Goal: Book appointment/travel/reservation

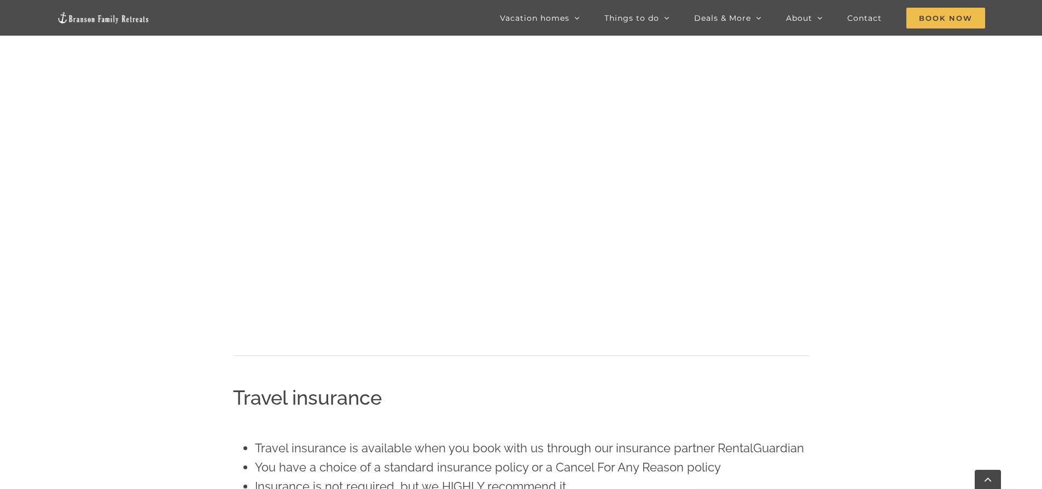
scroll to position [985, 0]
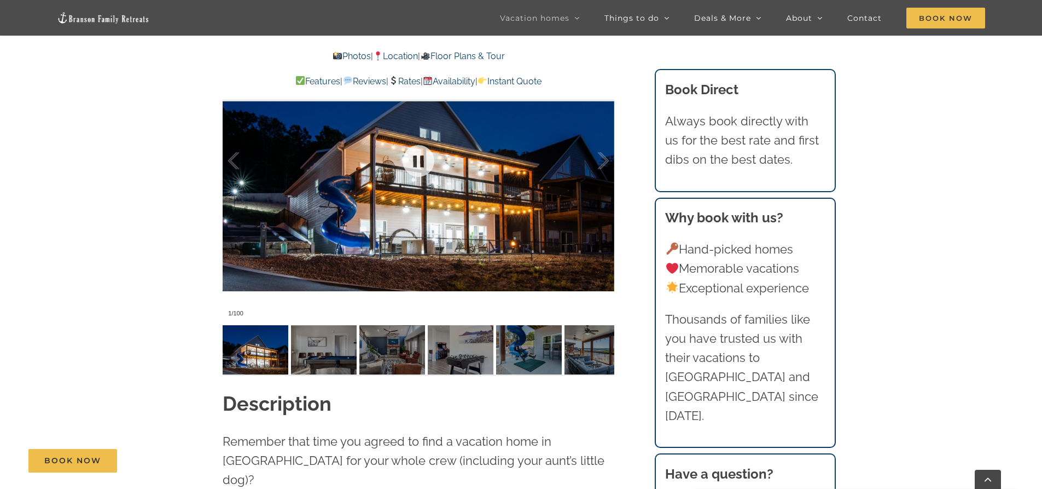
scroll to position [930, 0]
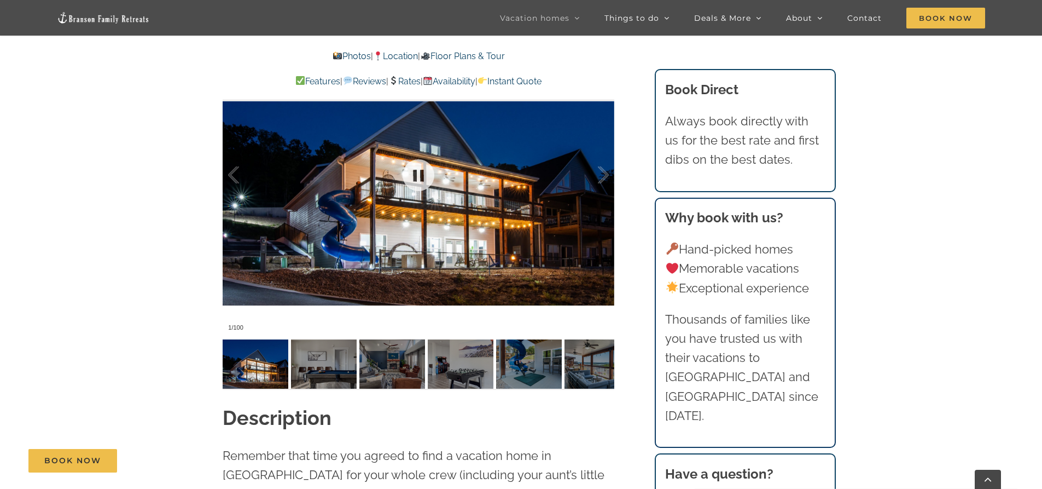
click at [399, 237] on div at bounding box center [419, 175] width 392 height 322
click at [594, 173] on div at bounding box center [592, 175] width 34 height 68
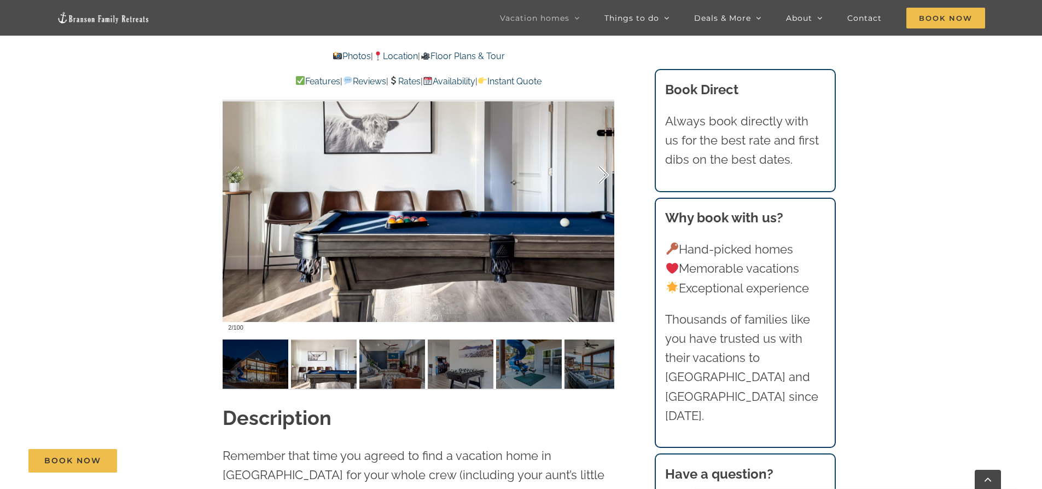
click at [595, 172] on div at bounding box center [592, 175] width 34 height 68
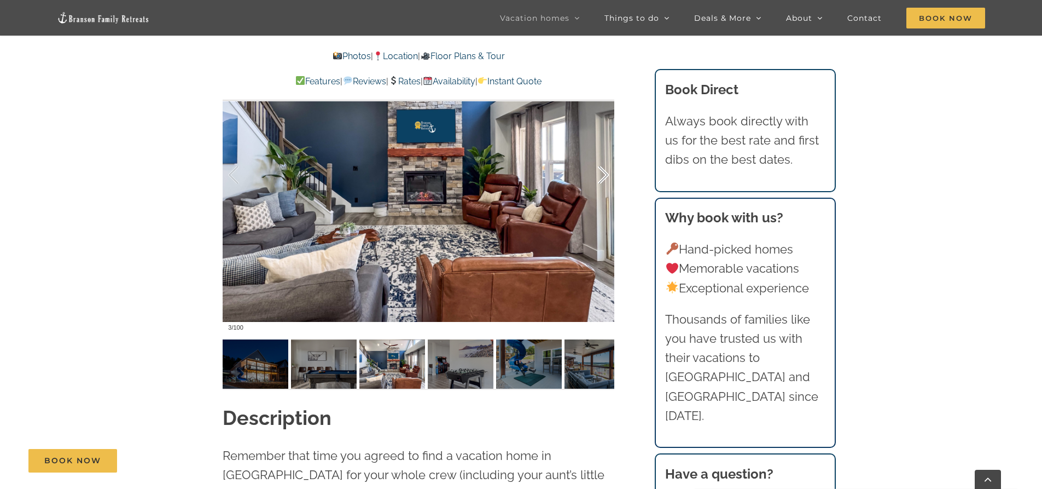
click at [595, 172] on div at bounding box center [592, 175] width 34 height 68
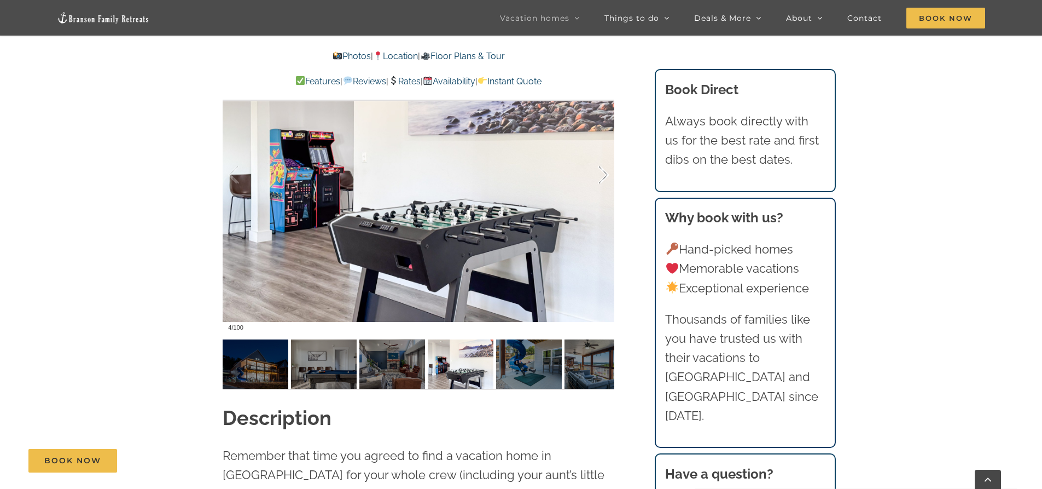
click at [595, 172] on div at bounding box center [592, 175] width 34 height 68
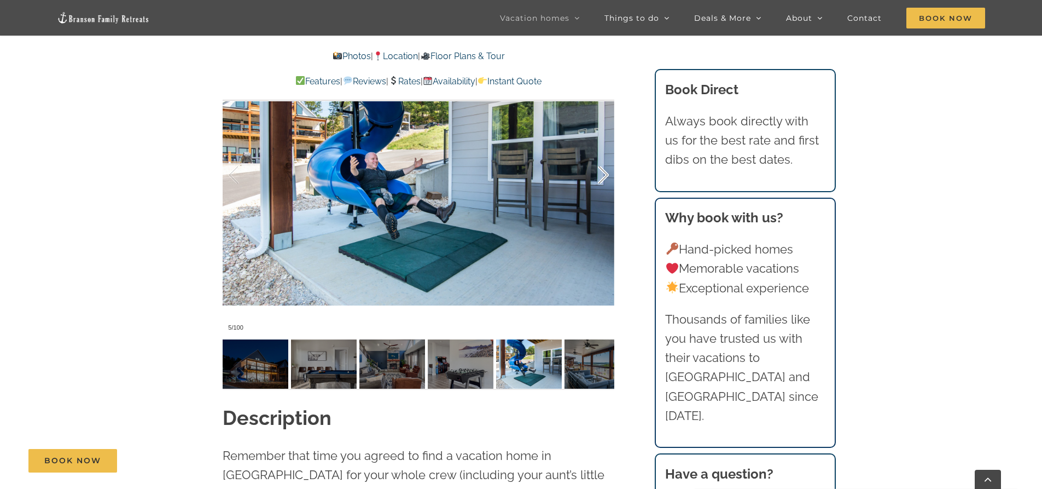
click at [595, 172] on div at bounding box center [592, 175] width 34 height 68
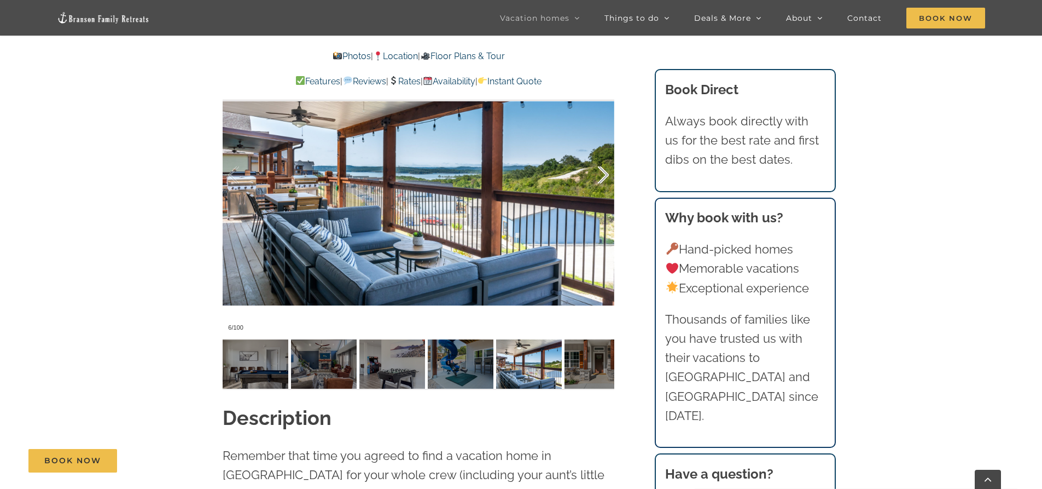
click at [595, 172] on div at bounding box center [592, 175] width 34 height 68
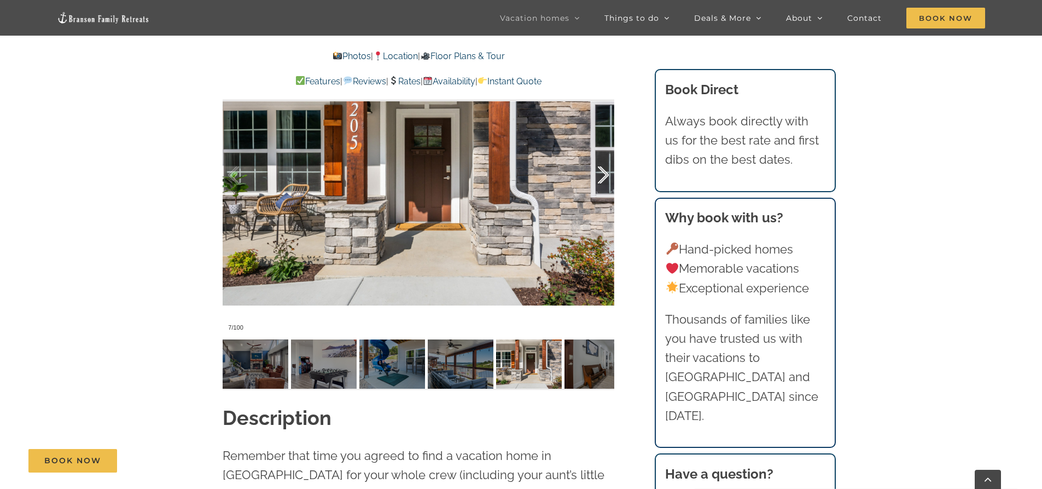
click at [599, 171] on div at bounding box center [592, 175] width 34 height 68
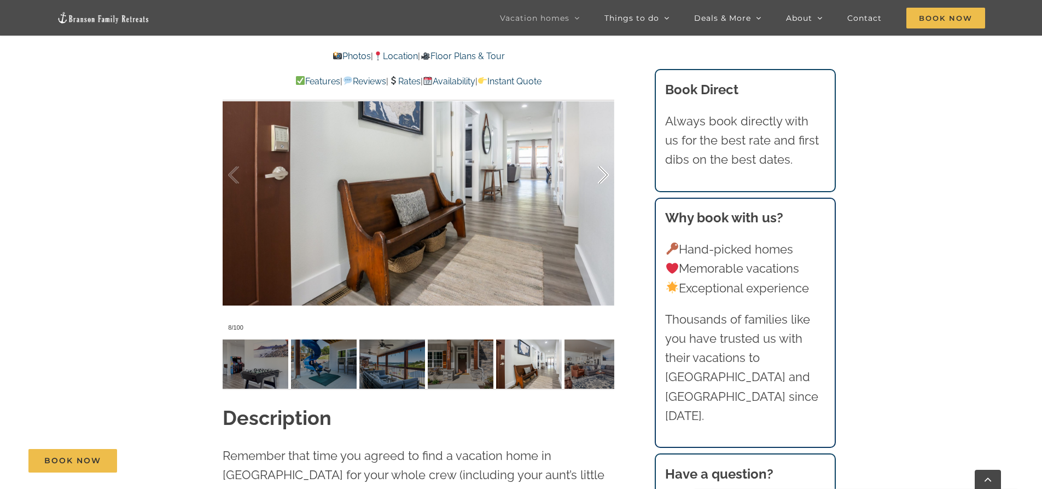
click at [599, 171] on div at bounding box center [592, 175] width 34 height 68
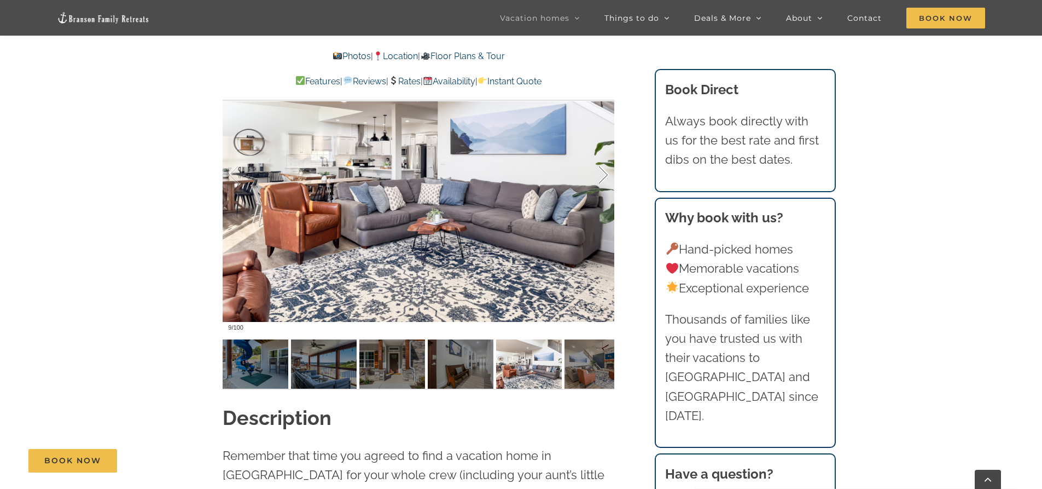
click at [599, 171] on div at bounding box center [592, 175] width 34 height 68
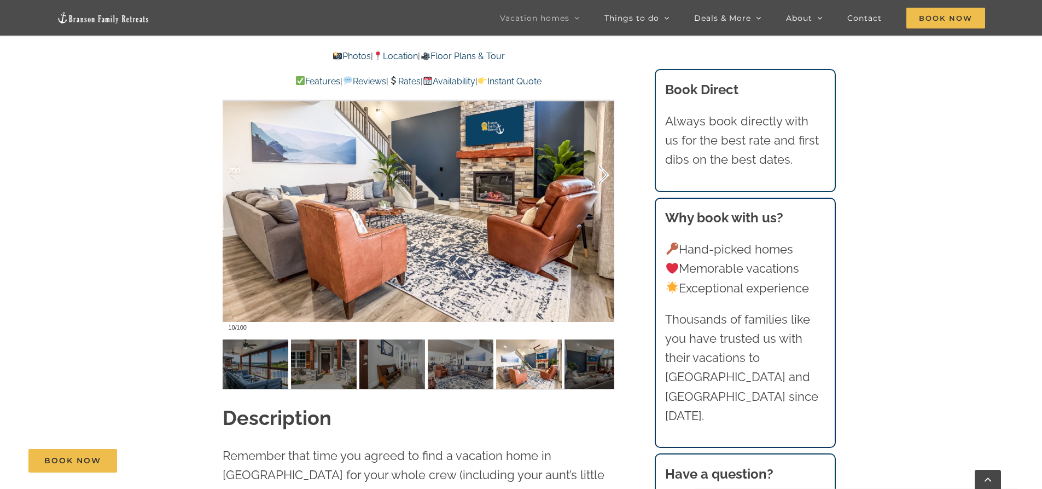
click at [599, 171] on div at bounding box center [592, 175] width 34 height 68
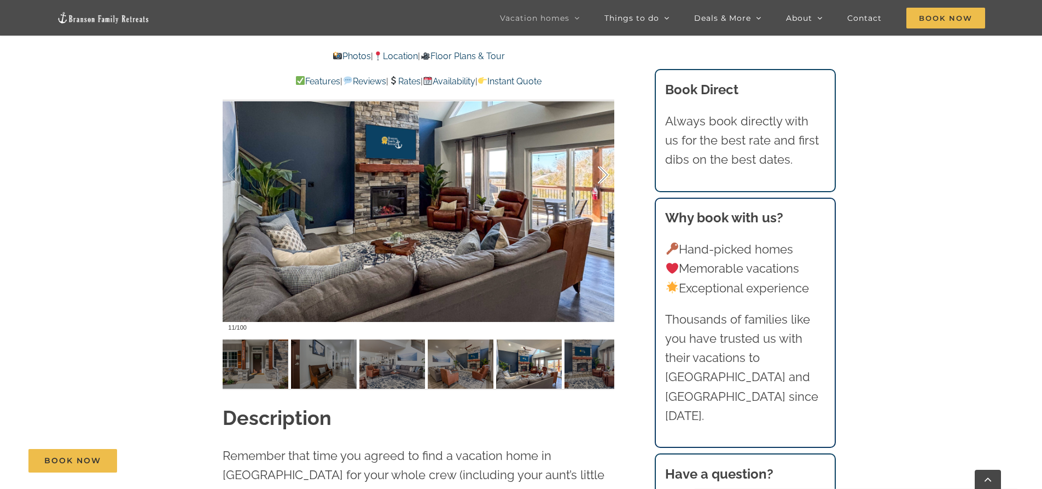
click at [599, 171] on div at bounding box center [592, 175] width 34 height 68
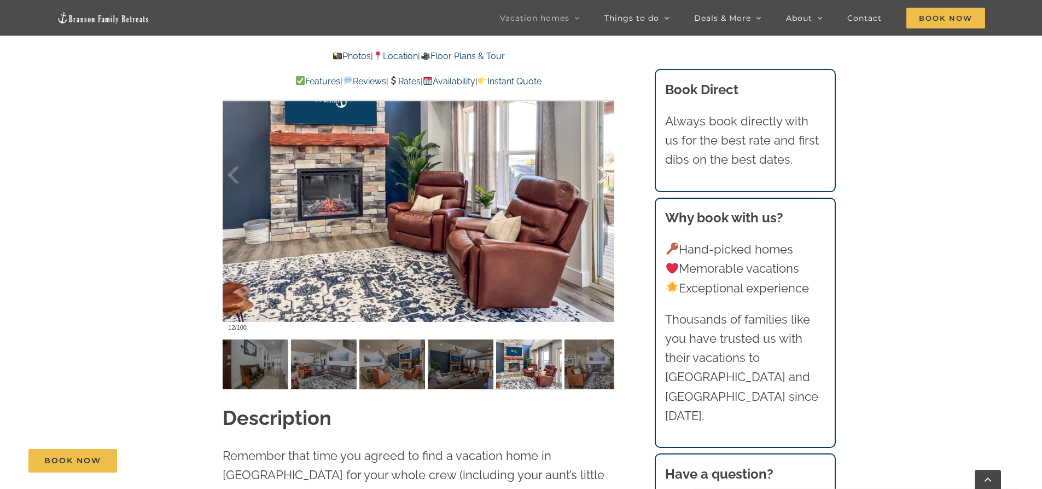
click at [599, 171] on div at bounding box center [592, 175] width 34 height 68
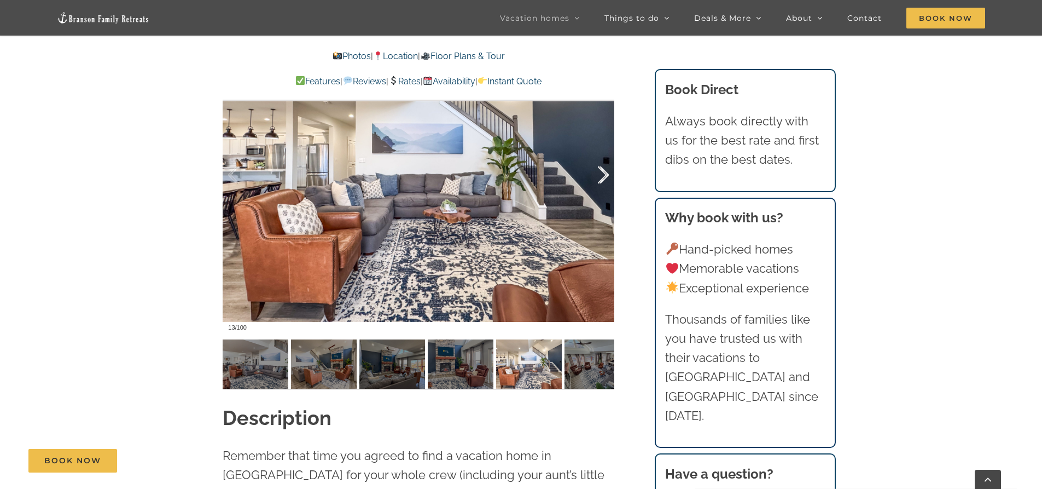
click at [599, 171] on div at bounding box center [592, 175] width 34 height 68
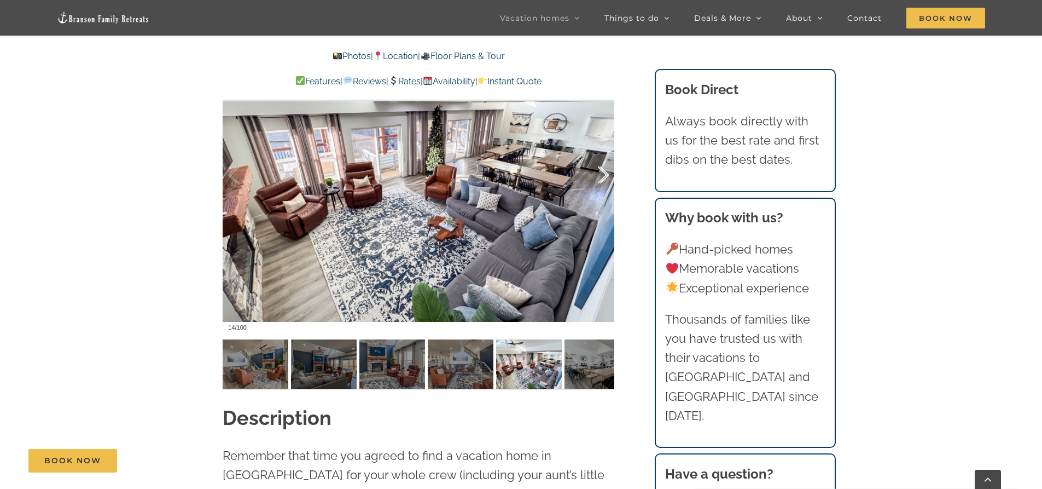
click at [599, 171] on div at bounding box center [592, 175] width 34 height 68
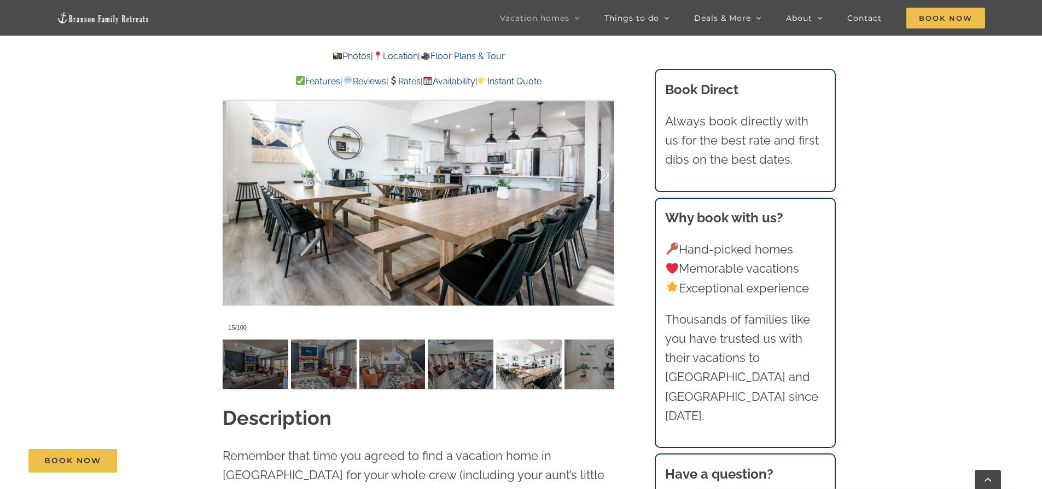
click at [599, 171] on div at bounding box center [592, 175] width 34 height 68
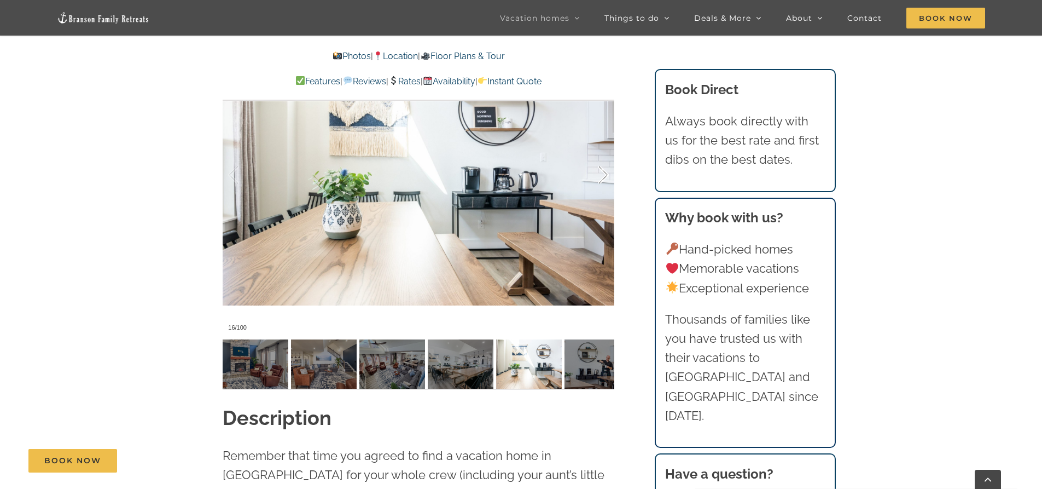
click at [599, 171] on div at bounding box center [592, 175] width 34 height 68
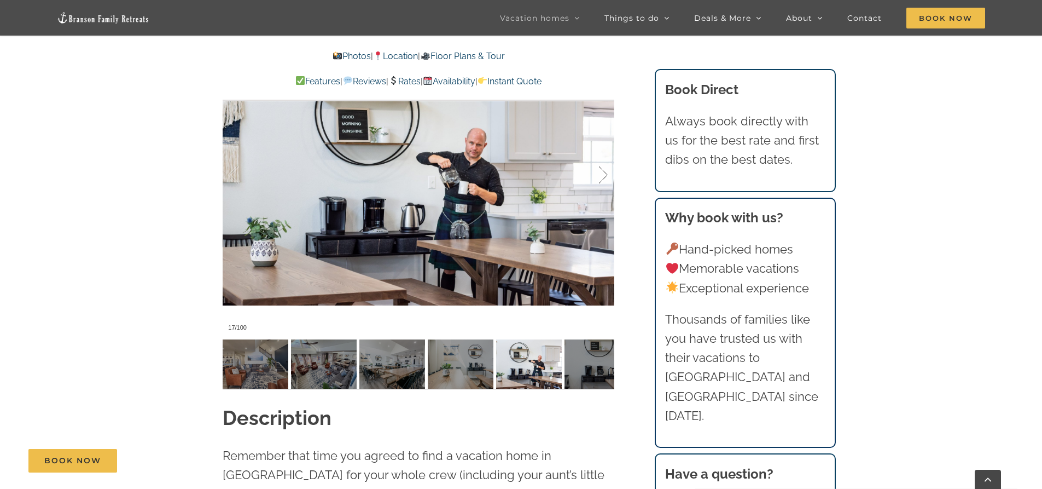
click at [599, 171] on div at bounding box center [592, 175] width 34 height 68
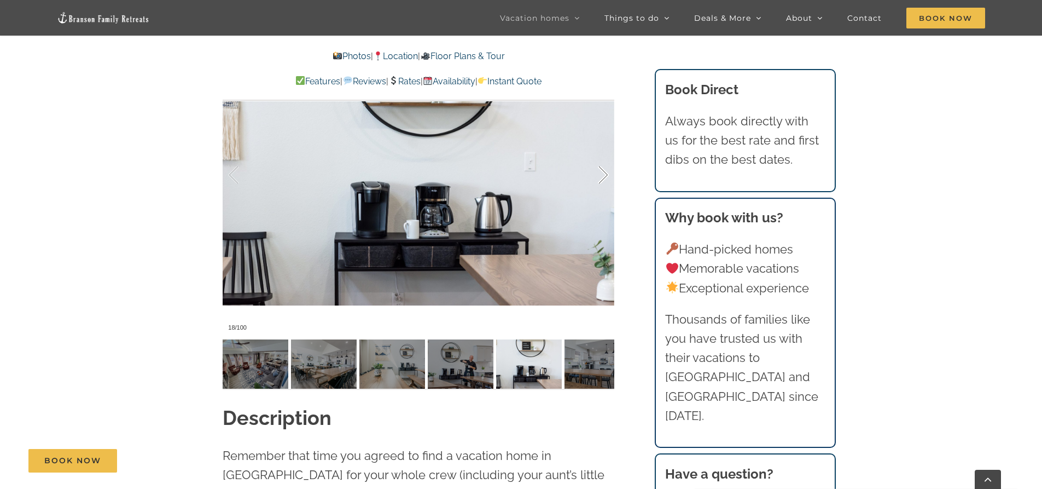
click at [599, 171] on div at bounding box center [592, 175] width 34 height 68
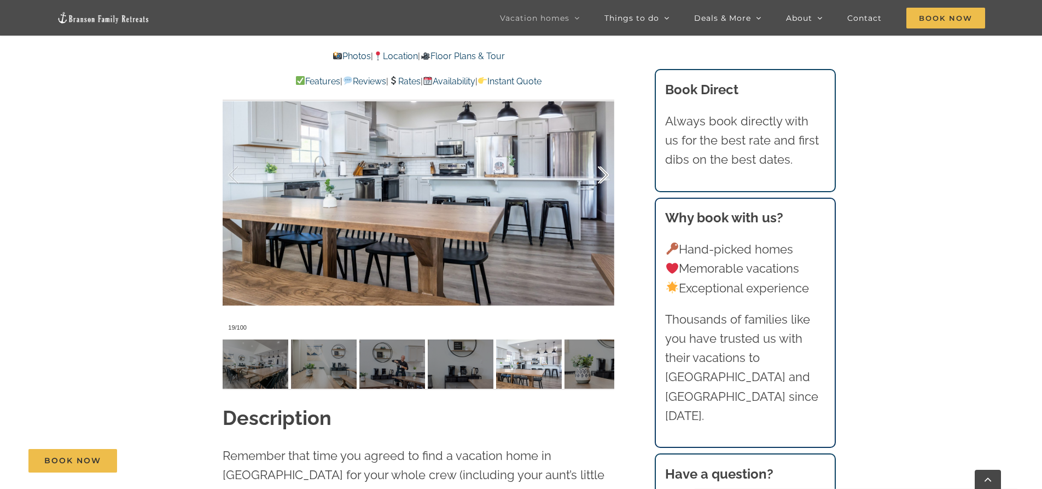
click at [599, 171] on div at bounding box center [592, 175] width 34 height 68
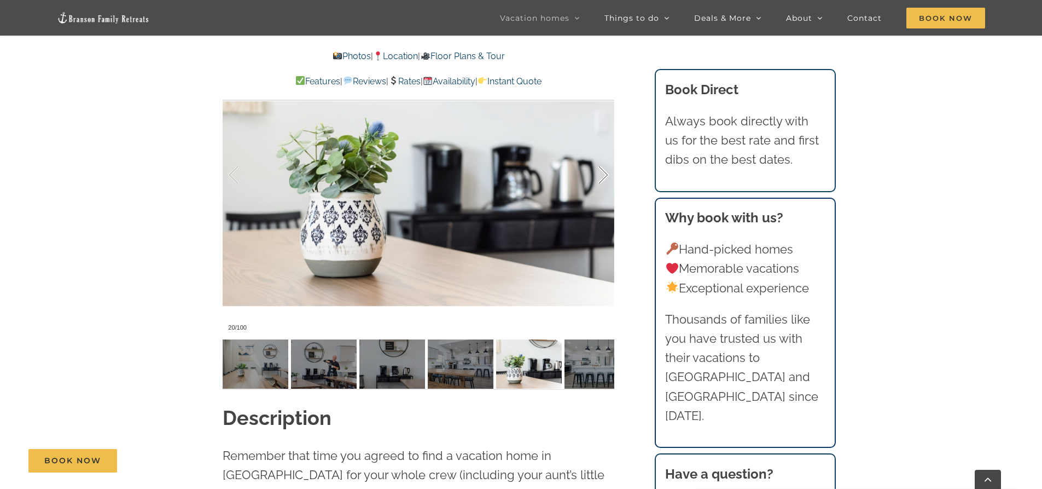
click at [599, 171] on div at bounding box center [592, 175] width 34 height 68
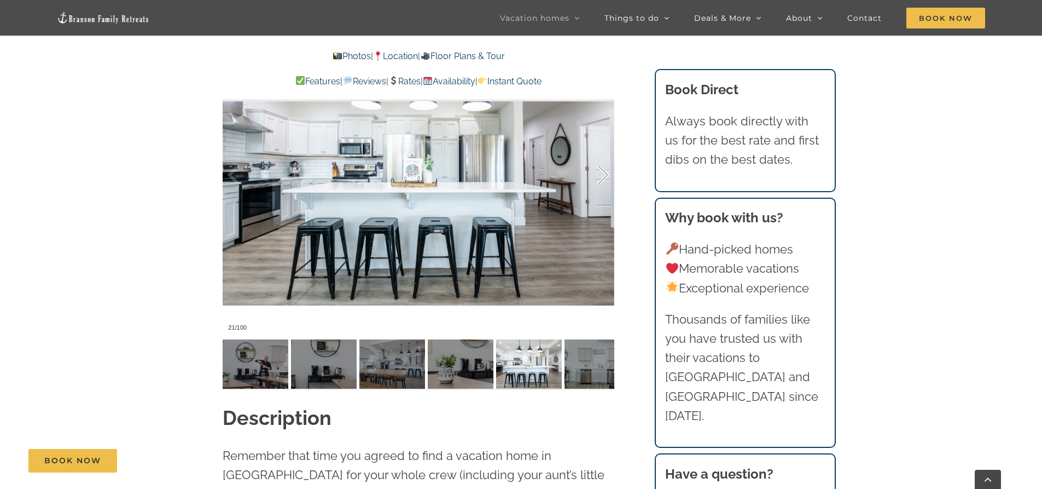
click at [599, 171] on div at bounding box center [592, 175] width 34 height 68
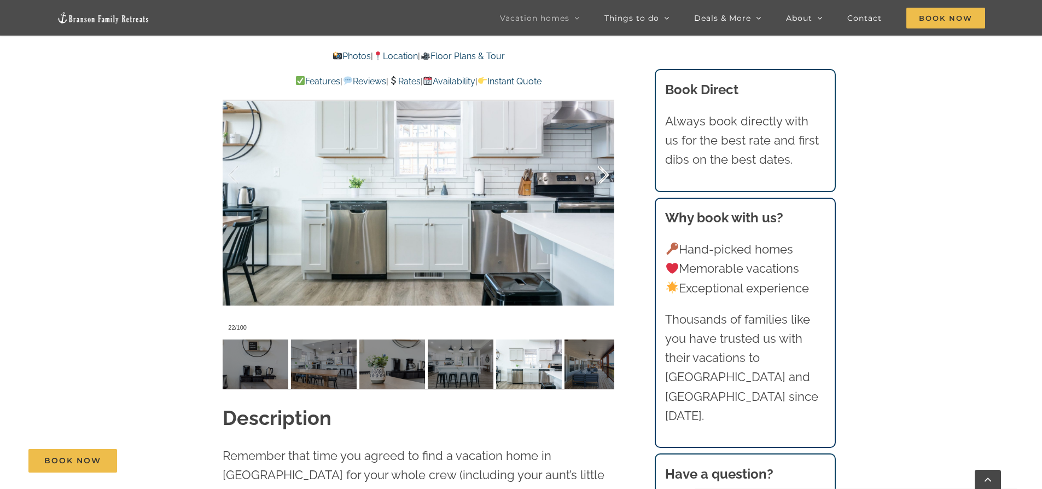
click at [599, 171] on div at bounding box center [592, 175] width 34 height 68
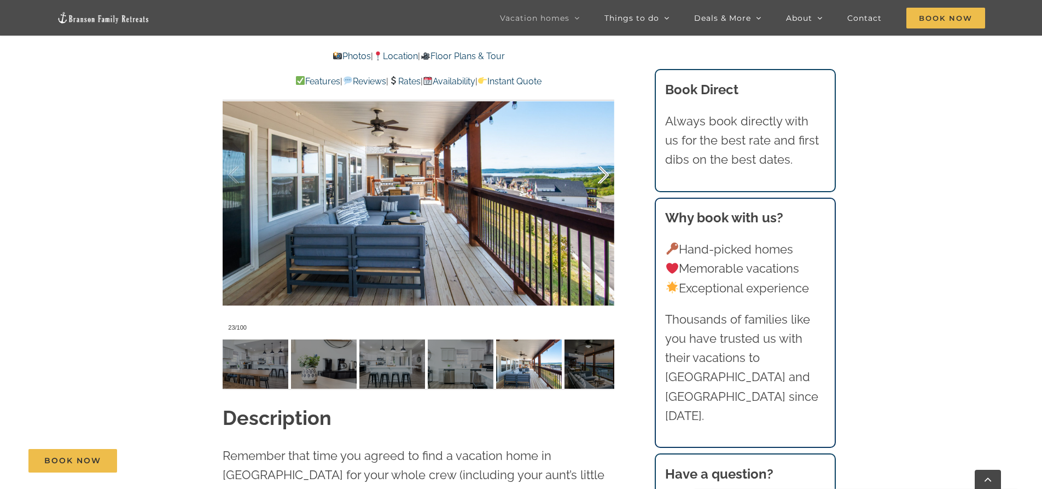
click at [599, 171] on div at bounding box center [592, 175] width 34 height 68
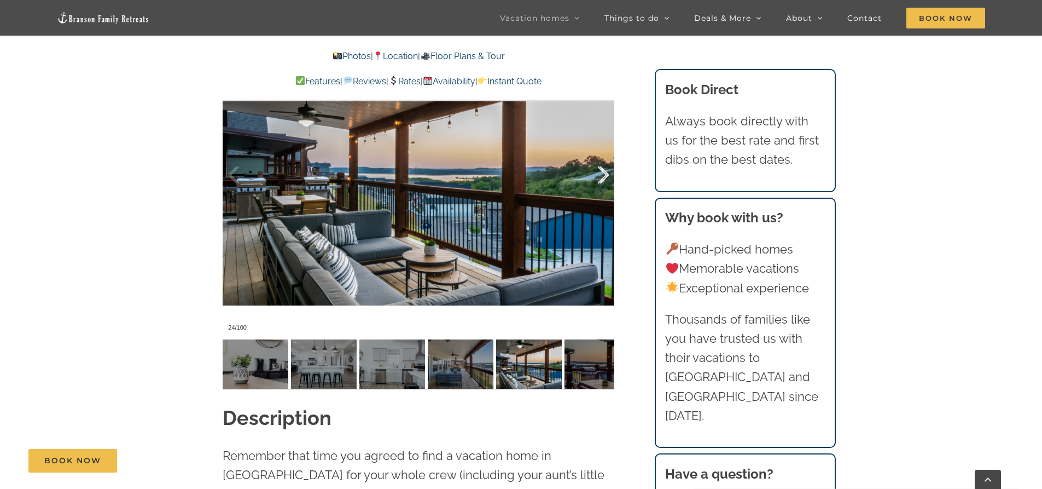
click at [599, 171] on div at bounding box center [592, 175] width 34 height 68
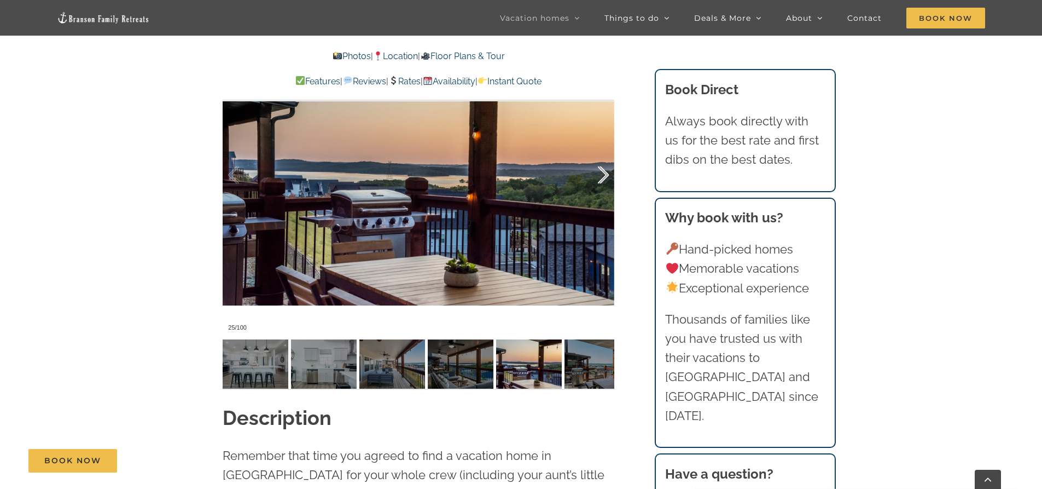
click at [599, 171] on div at bounding box center [592, 175] width 34 height 68
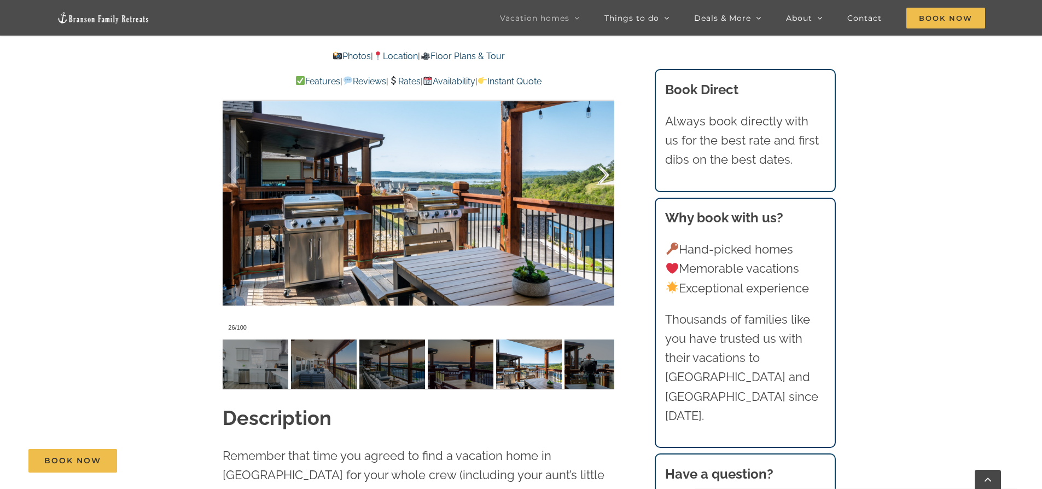
click at [599, 171] on div at bounding box center [592, 175] width 34 height 68
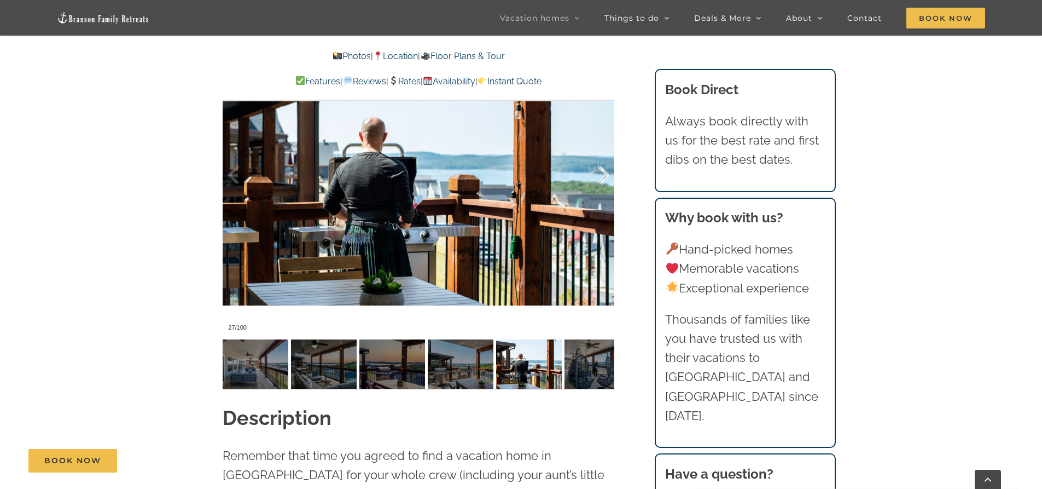
click at [599, 171] on div at bounding box center [592, 175] width 34 height 68
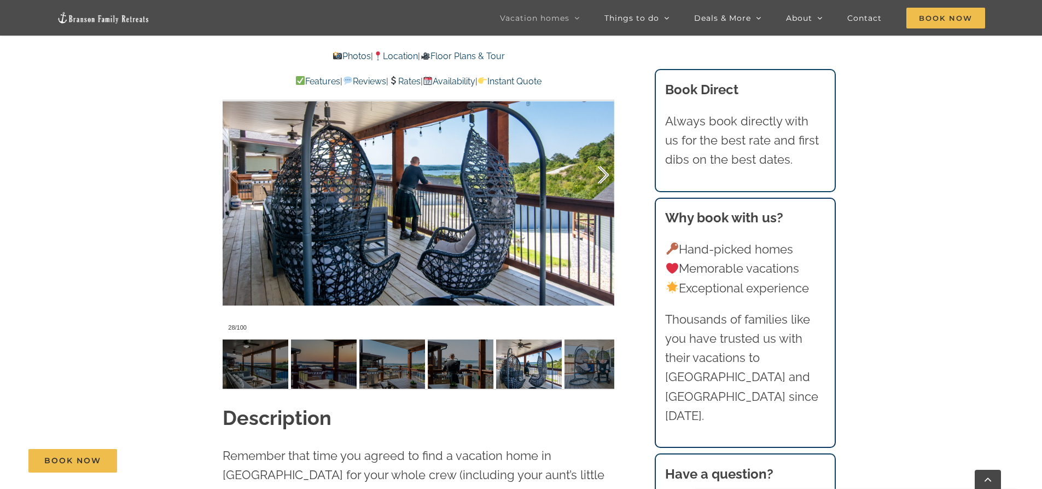
click at [599, 171] on div at bounding box center [592, 175] width 34 height 68
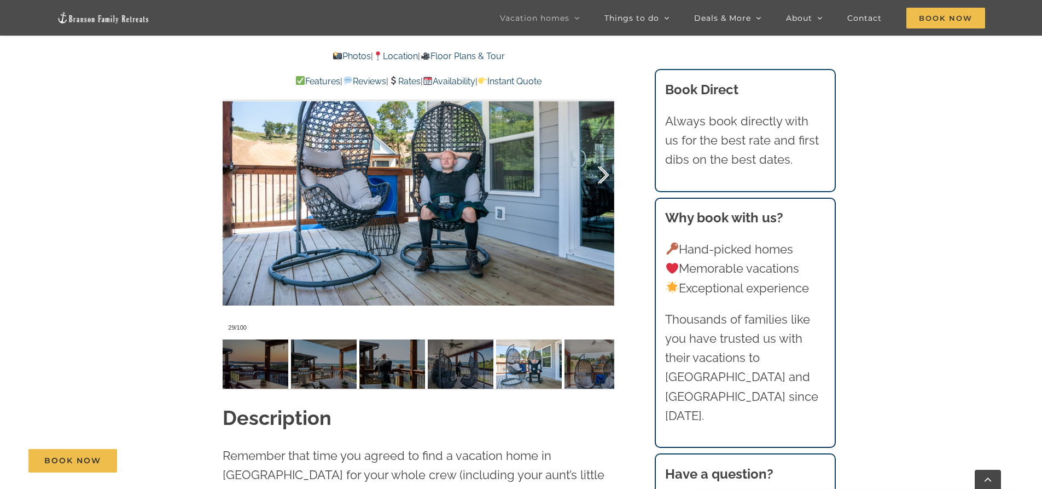
click at [599, 171] on div at bounding box center [592, 175] width 34 height 68
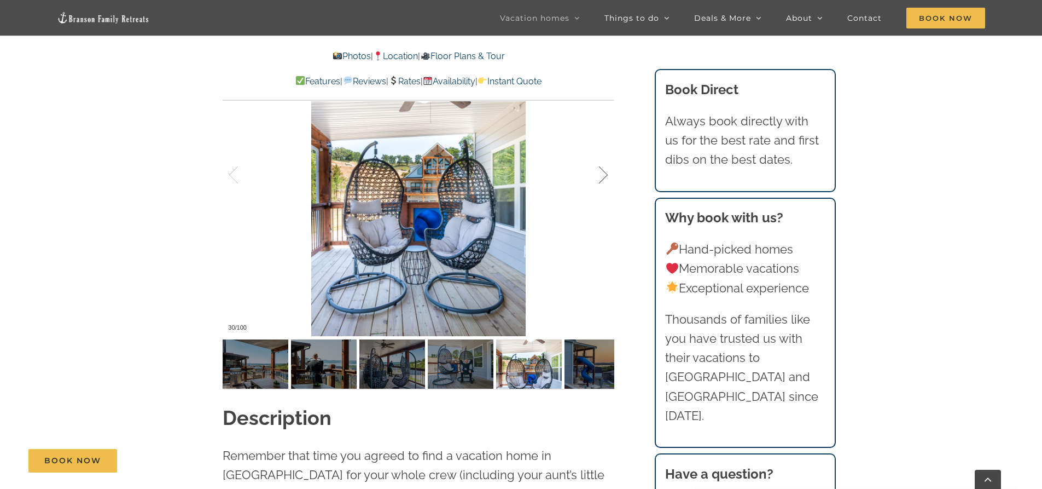
click at [599, 171] on div at bounding box center [592, 175] width 34 height 68
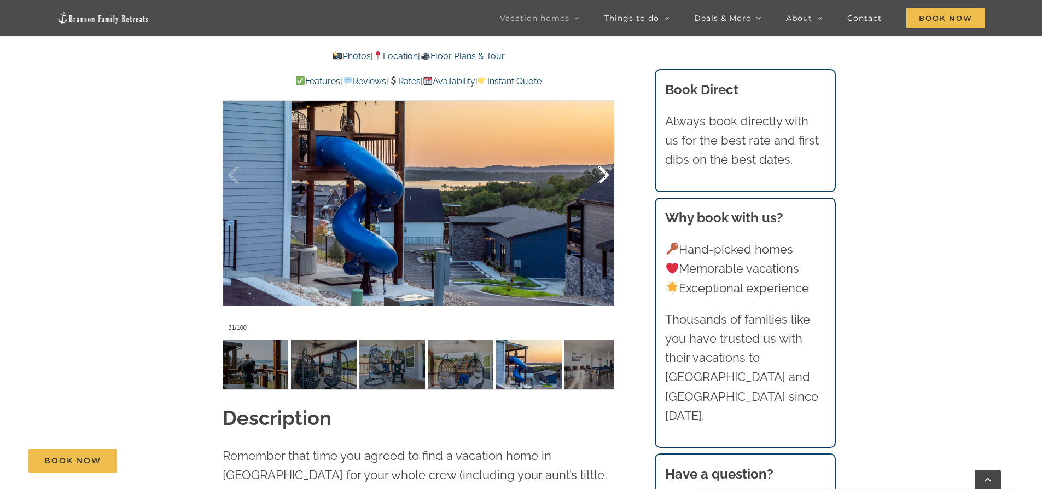
click at [599, 171] on div at bounding box center [592, 175] width 34 height 68
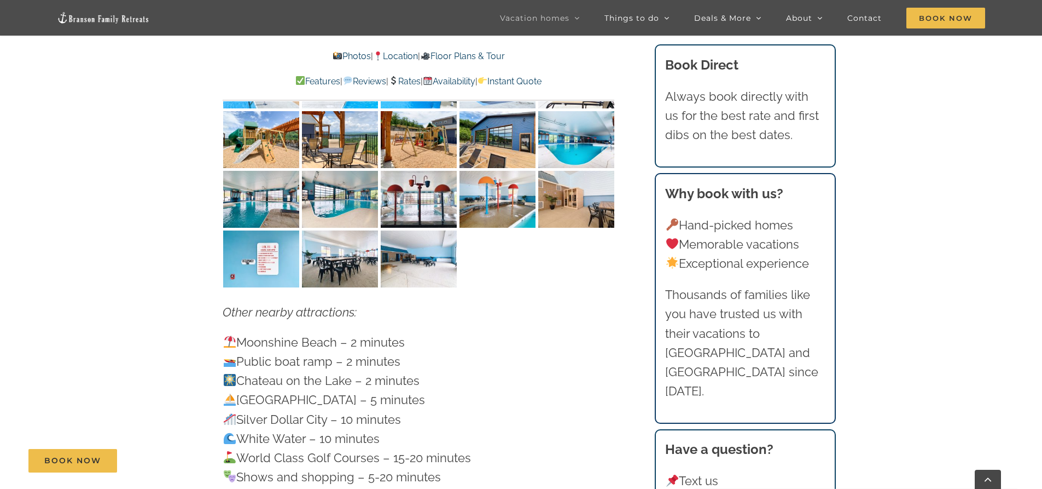
scroll to position [3064, 0]
